Goal: Transaction & Acquisition: Purchase product/service

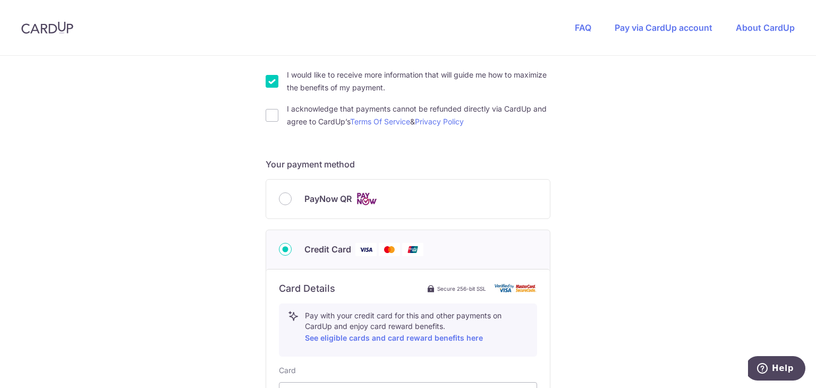
scroll to position [461, 0]
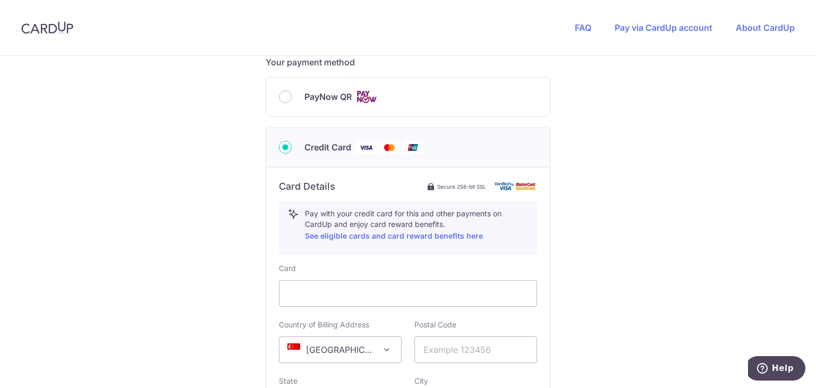
click at [291, 98] on div "PayNow QR" at bounding box center [408, 96] width 258 height 13
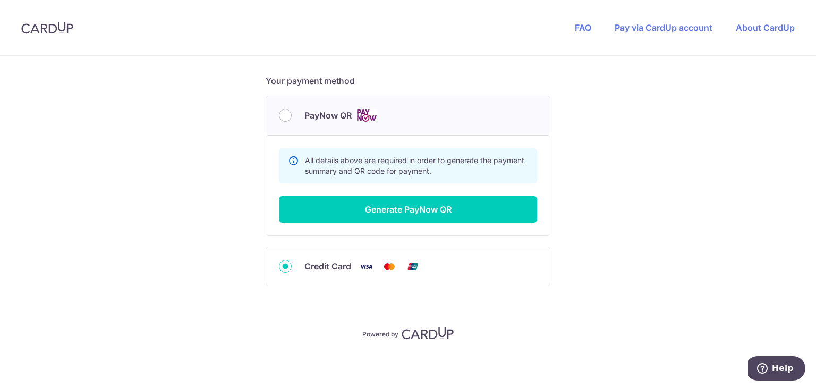
scroll to position [177, 0]
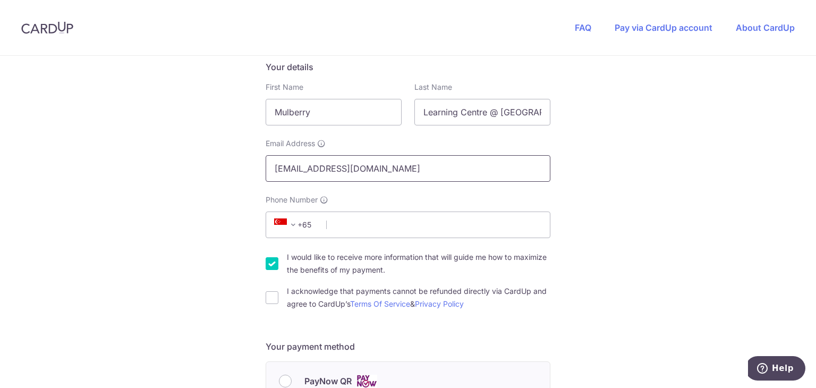
drag, startPoint x: 498, startPoint y: 162, endPoint x: 22, endPoint y: 219, distance: 478.7
click at [26, 219] on div "You are paying THE MOVEMENT STUDIO PTE. LTD. THE MOVEMENT STUDIO PTE. LTD. uses…" at bounding box center [408, 267] width 816 height 776
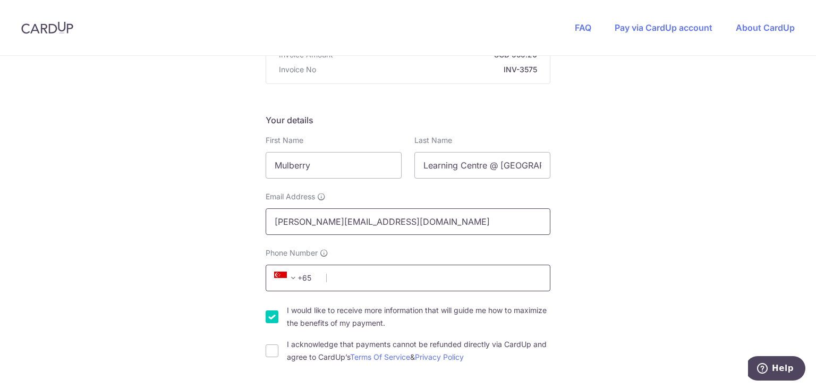
type input "[PERSON_NAME][EMAIL_ADDRESS][DOMAIN_NAME]"
click at [346, 278] on input "Phone Number" at bounding box center [408, 277] width 285 height 27
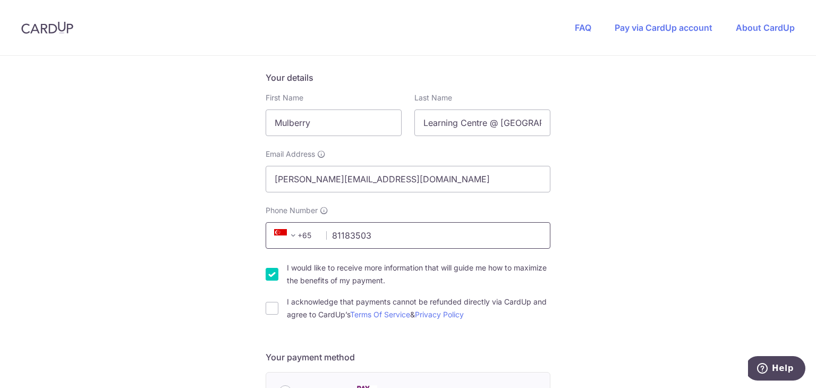
scroll to position [230, 0]
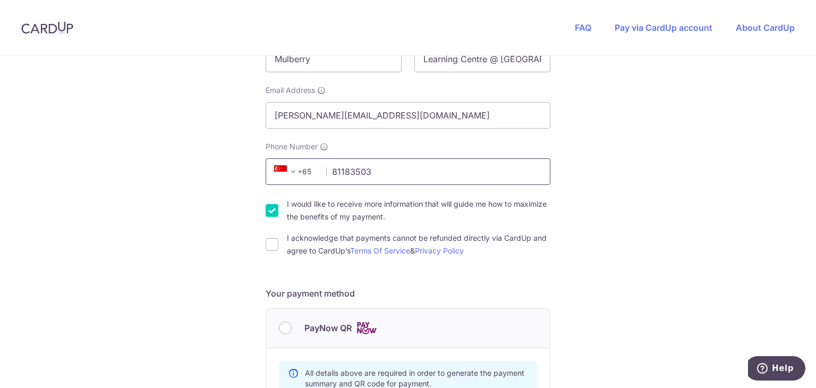
type input "81183503"
click at [270, 217] on div "I would like to receive more information that will guide me how to maximize the…" at bounding box center [408, 210] width 285 height 25
click at [270, 212] on input "I would like to receive more information that will guide me how to maximize the…" at bounding box center [272, 210] width 13 height 13
checkbox input "false"
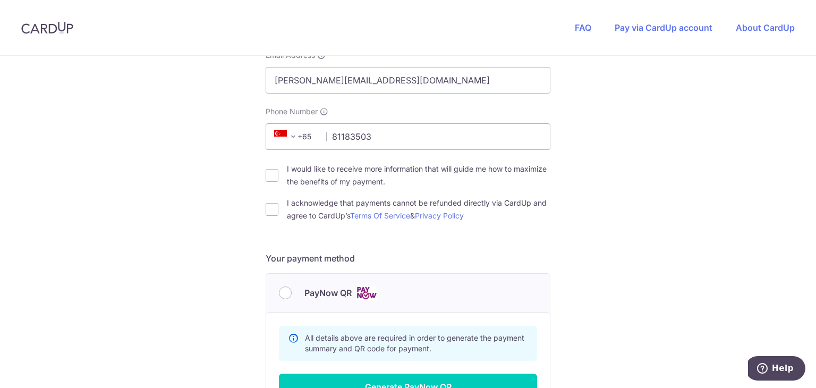
scroll to position [283, 0]
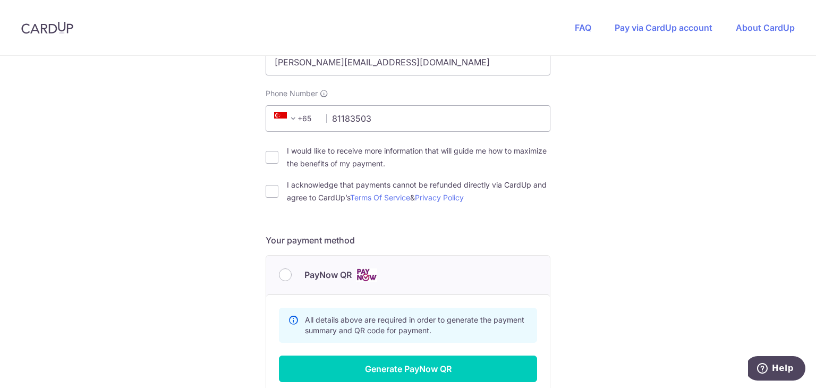
click at [272, 200] on div "I acknowledge that payments cannot be refunded directly via CardUp and agree to…" at bounding box center [408, 190] width 285 height 25
click at [270, 196] on input "I acknowledge that payments cannot be refunded directly via CardUp and agree to…" at bounding box center [272, 191] width 13 height 13
checkbox input "true"
click at [289, 280] on div "PayNow QR" at bounding box center [408, 274] width 258 height 13
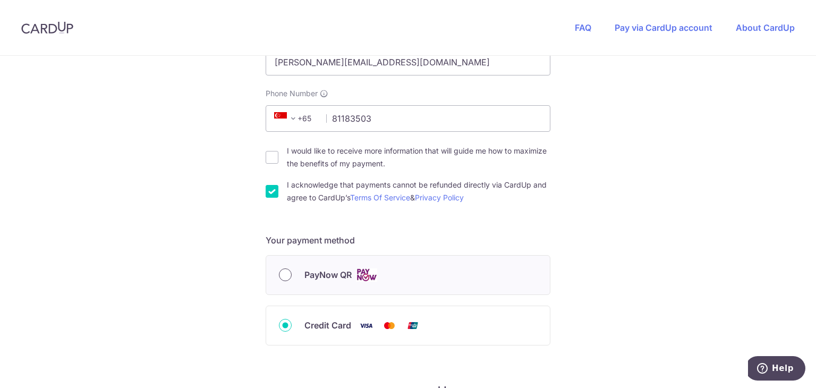
click at [287, 275] on input "PayNow QR" at bounding box center [285, 274] width 13 height 13
radio input "true"
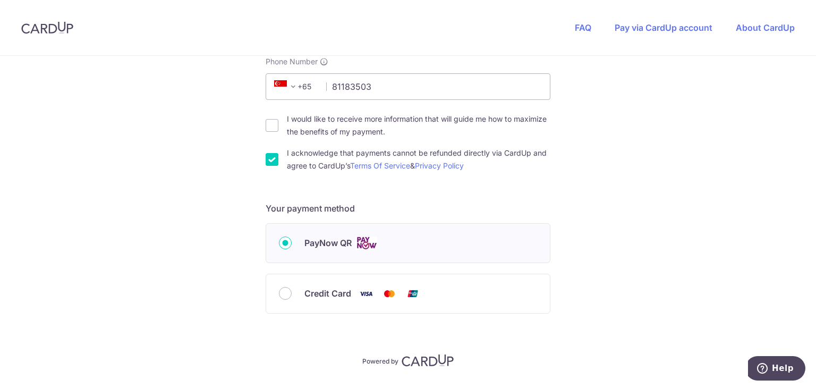
scroll to position [343, 0]
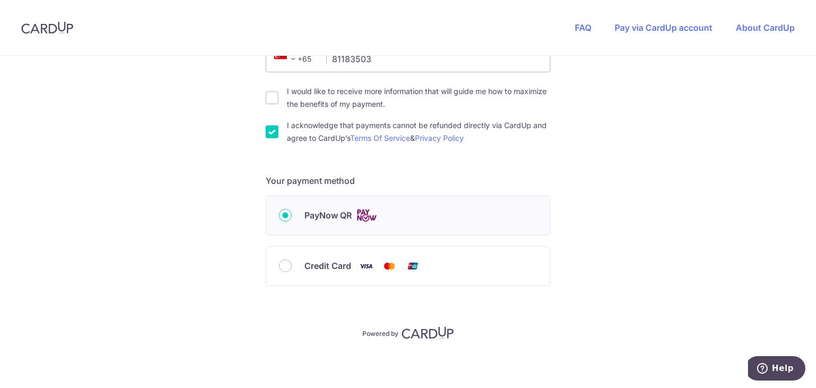
click at [291, 220] on div "PayNow QR" at bounding box center [408, 215] width 258 height 13
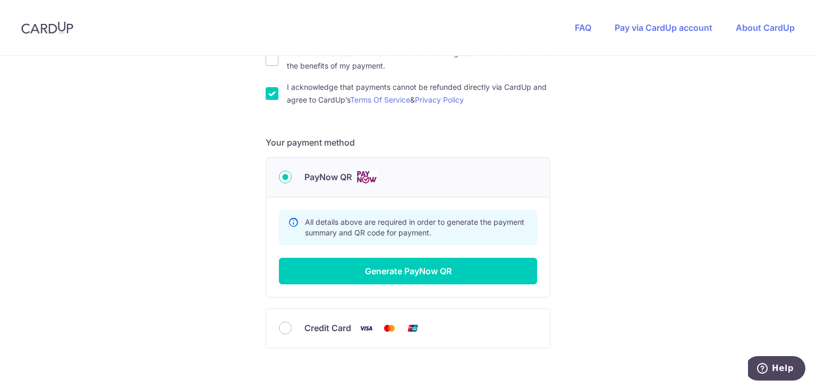
scroll to position [442, 0]
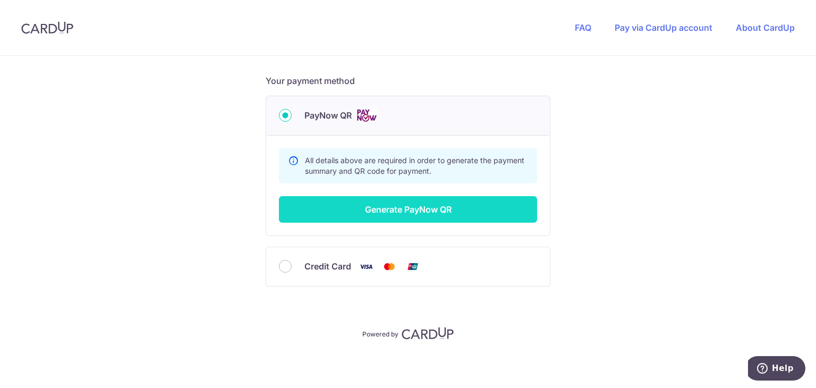
click at [398, 211] on button "Generate PayNow QR" at bounding box center [408, 209] width 258 height 27
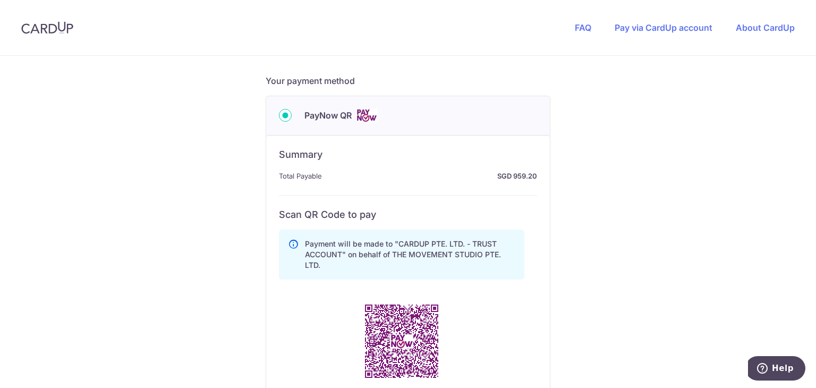
click at [693, 186] on div "You are paying THE MOVEMENT STUDIO PTE. LTD. THE MOVEMENT STUDIO PTE. LTD. uses…" at bounding box center [408, 125] width 816 height 1025
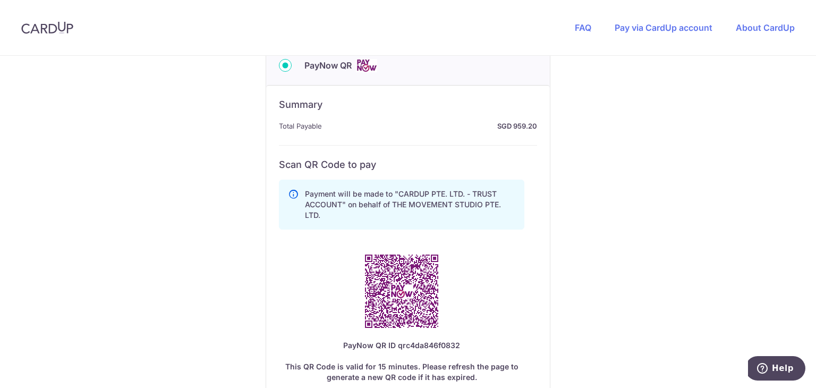
scroll to position [602, 0]
